Goal: Find specific page/section

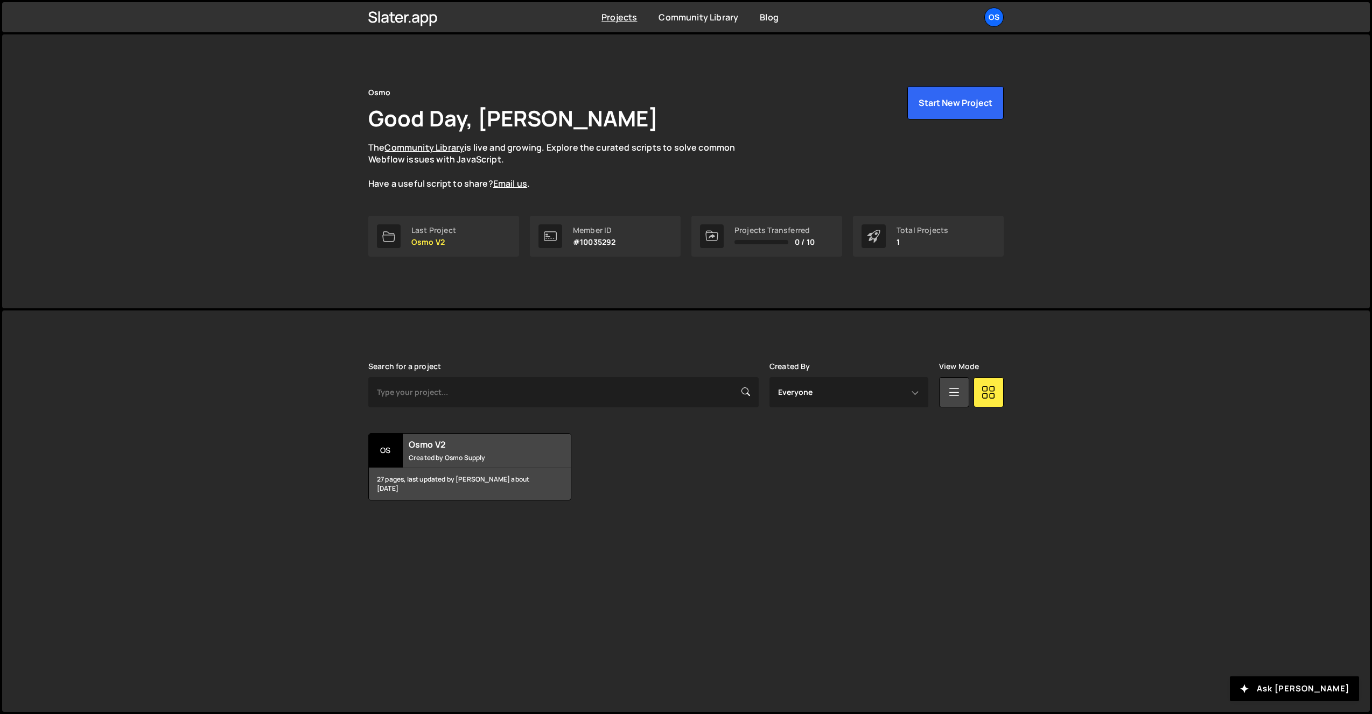
click at [265, 328] on div "[PERSON_NAME] is designed for desktop use. Please use a larger screen to access…" at bounding box center [686, 512] width 1368 height 402
click at [296, 250] on div "Osmo Good Day, [PERSON_NAME] The Community Library is live and growing. Explore…" at bounding box center [686, 171] width 1368 height 274
click at [338, 291] on div "Osmo Good Day, [PERSON_NAME] The Community Library is live and growing. Explore…" at bounding box center [686, 171] width 1368 height 274
click at [416, 246] on p "Osmo V2" at bounding box center [433, 242] width 45 height 9
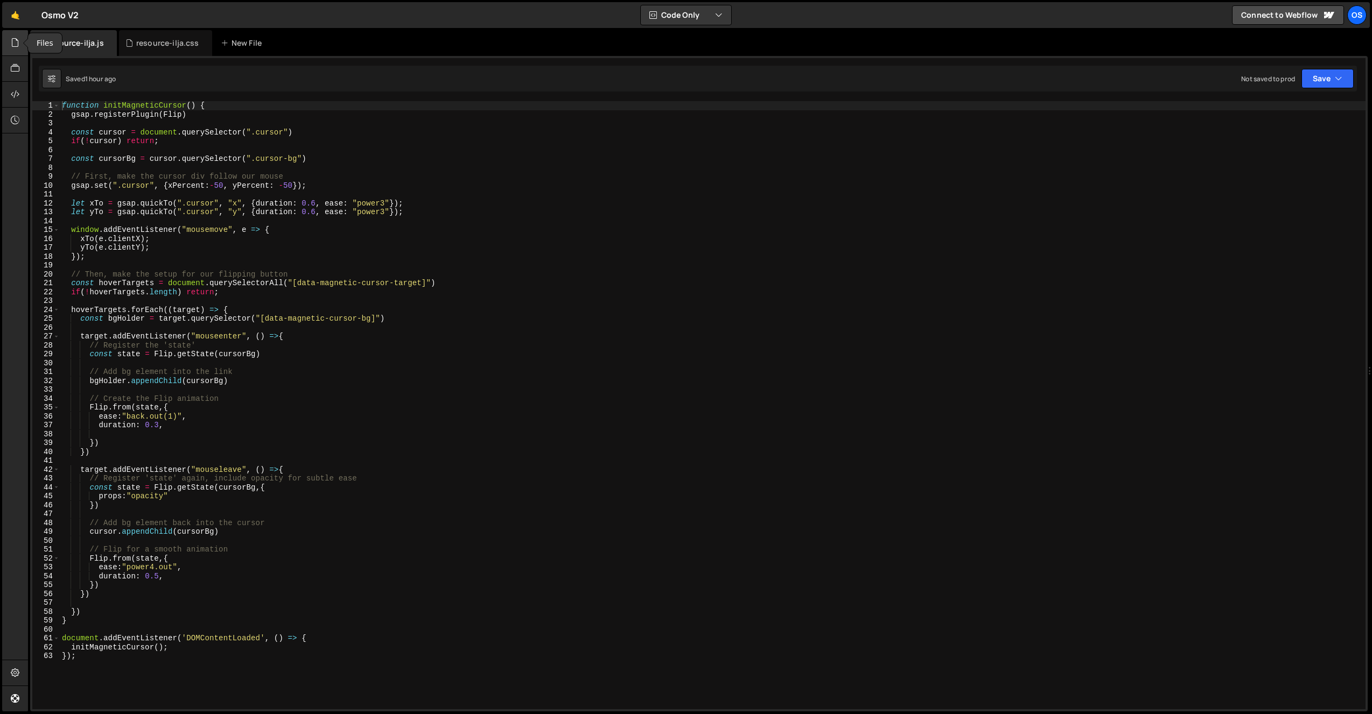
click at [20, 46] on div at bounding box center [15, 43] width 26 height 26
